Goal: Complete application form

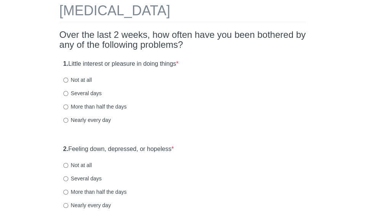
scroll to position [46, 0]
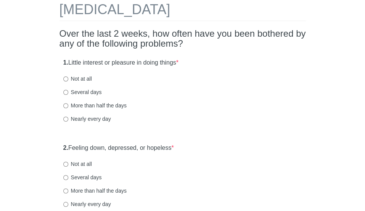
drag, startPoint x: 0, startPoint y: 0, endPoint x: 366, endPoint y: 28, distance: 366.6
click at [365, 28] on html "[MEDICAL_DATA] Over the last 2 weeks, how often have you been bothered by any o…" at bounding box center [182, 59] width 365 height 211
click at [64, 78] on input "Not at all" at bounding box center [65, 78] width 5 height 5
radio input "true"
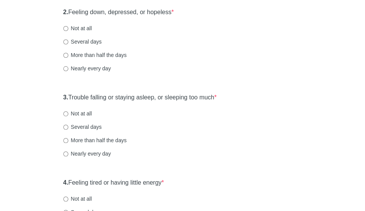
scroll to position [187, 0]
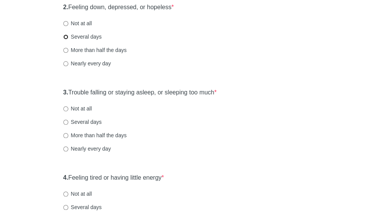
click at [65, 37] on input "Several days" at bounding box center [65, 36] width 5 height 5
radio input "true"
click at [67, 24] on input "Not at all" at bounding box center [65, 23] width 5 height 5
radio input "true"
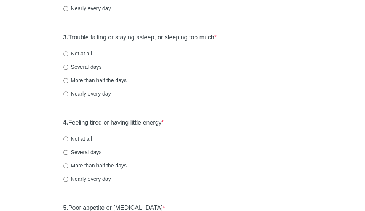
scroll to position [248, 0]
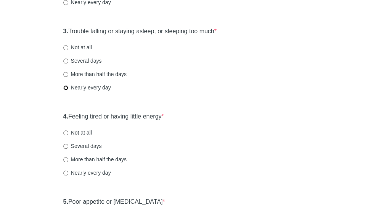
click at [65, 88] on input "Nearly every day" at bounding box center [65, 87] width 5 height 5
radio input "true"
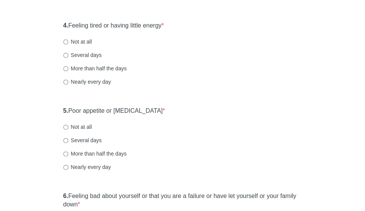
scroll to position [342, 0]
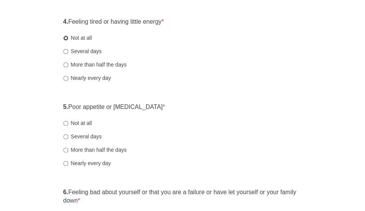
click at [65, 37] on input "Not at all" at bounding box center [65, 37] width 5 height 5
radio input "true"
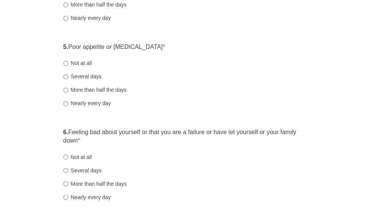
scroll to position [408, 0]
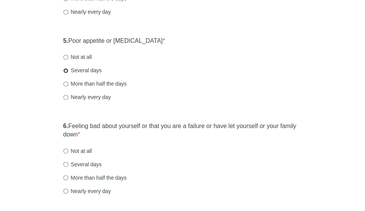
click at [66, 71] on input "Several days" at bounding box center [65, 70] width 5 height 5
radio input "true"
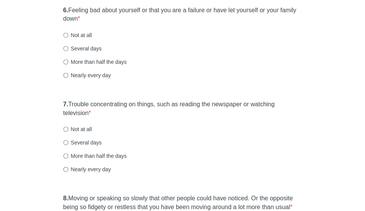
scroll to position [531, 0]
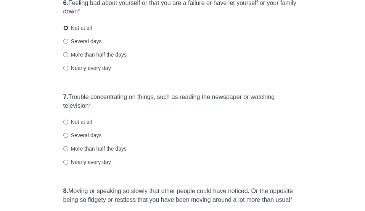
click at [64, 27] on input "Not at all" at bounding box center [65, 27] width 5 height 5
radio input "true"
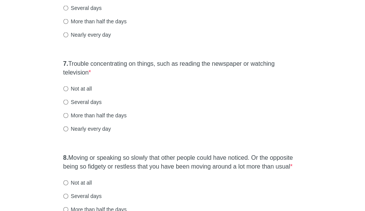
scroll to position [566, 0]
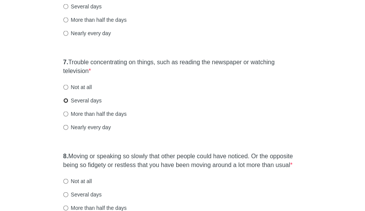
click at [65, 100] on input "Several days" at bounding box center [65, 100] width 5 height 5
radio input "true"
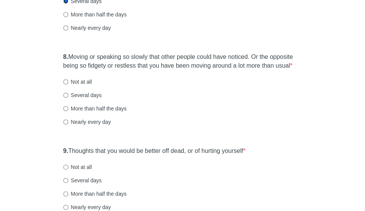
scroll to position [669, 0]
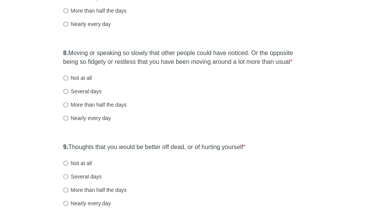
click at [66, 80] on label "Not at all" at bounding box center [77, 78] width 29 height 8
click at [66, 80] on input "Not at all" at bounding box center [65, 78] width 5 height 5
radio input "true"
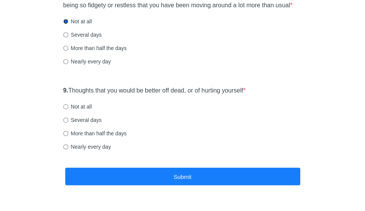
scroll to position [745, 0]
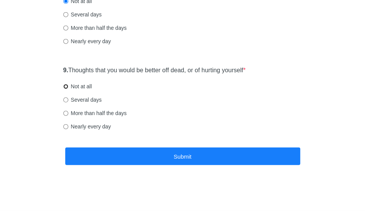
click at [65, 85] on input "Not at all" at bounding box center [65, 86] width 5 height 5
radio input "true"
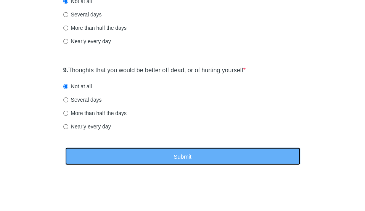
click at [136, 151] on button "Submit" at bounding box center [182, 156] width 235 height 18
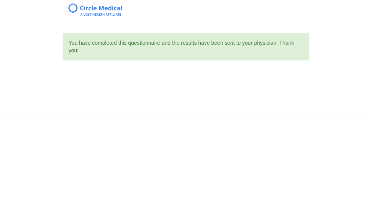
scroll to position [0, 0]
